Goal: Navigation & Orientation: Go to known website

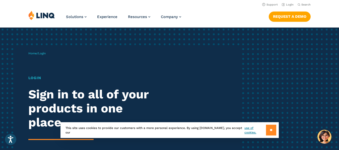
click at [270, 133] on input "**" at bounding box center [271, 130] width 10 height 11
click at [270, 133] on div "Home / Login Login Sign in to all of your products in one place. LINQ brings to…" at bounding box center [169, 115] width 339 height 174
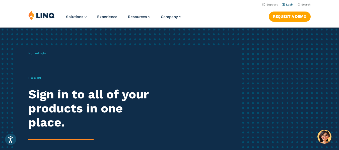
click at [287, 5] on link "Login" at bounding box center [288, 4] width 12 height 3
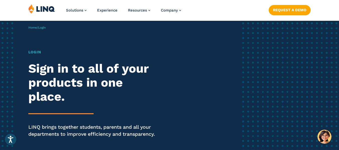
scroll to position [50, 0]
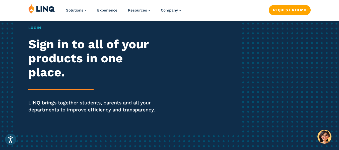
click at [49, 46] on h2 "Sign in to all of your products in one place." at bounding box center [93, 58] width 131 height 42
click at [36, 26] on h1 "Login" at bounding box center [93, 28] width 131 height 6
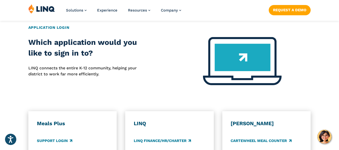
scroll to position [251, 0]
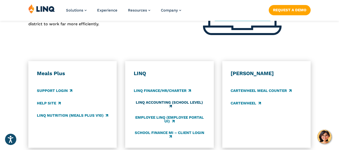
click at [145, 103] on link "LINQ Accounting (school level)" at bounding box center [169, 105] width 71 height 8
